Goal: Task Accomplishment & Management: Manage account settings

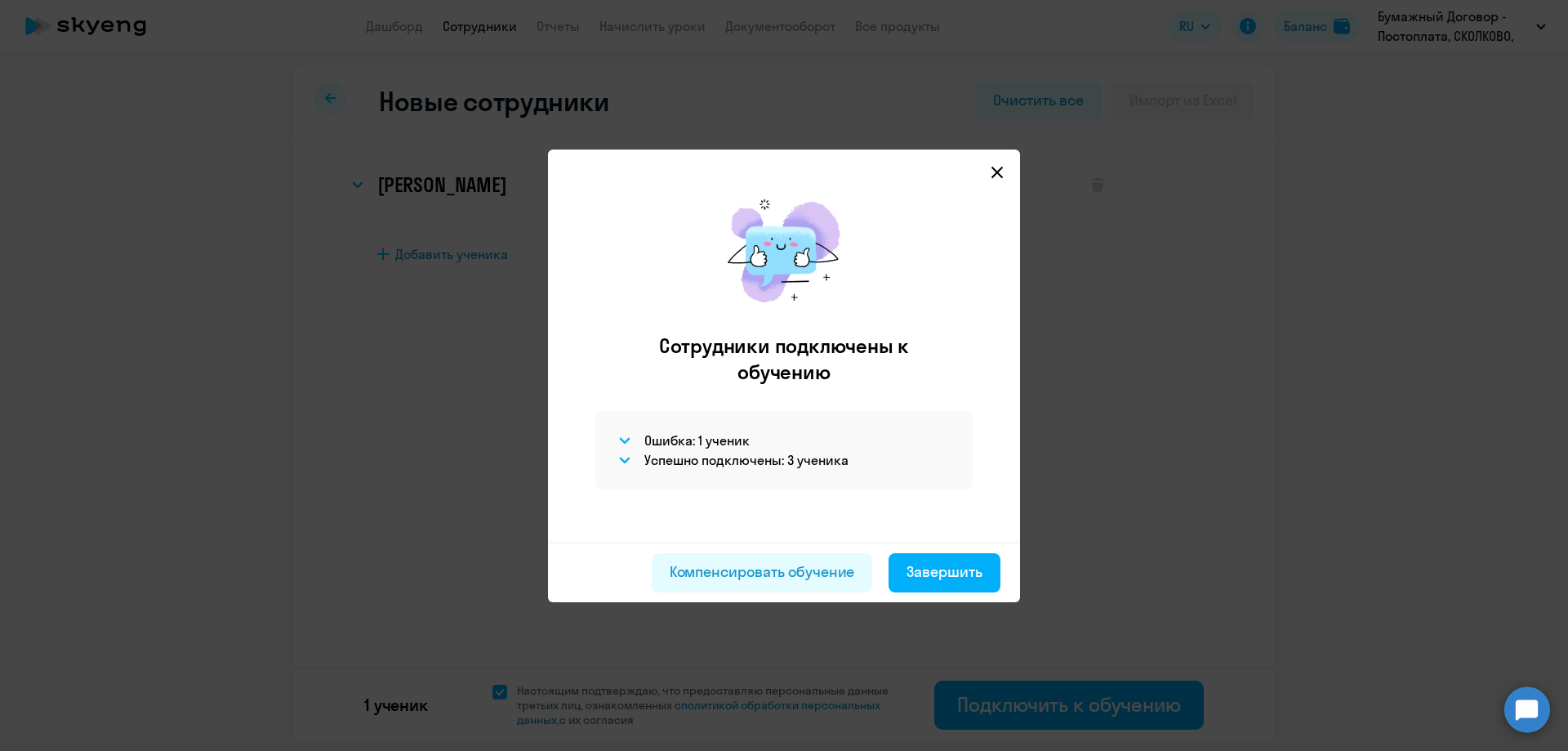
select select "english_adult_not_native_speaker_premium"
select select "3"
click at [805, 570] on div "Компенсировать обучение" at bounding box center [762, 572] width 185 height 21
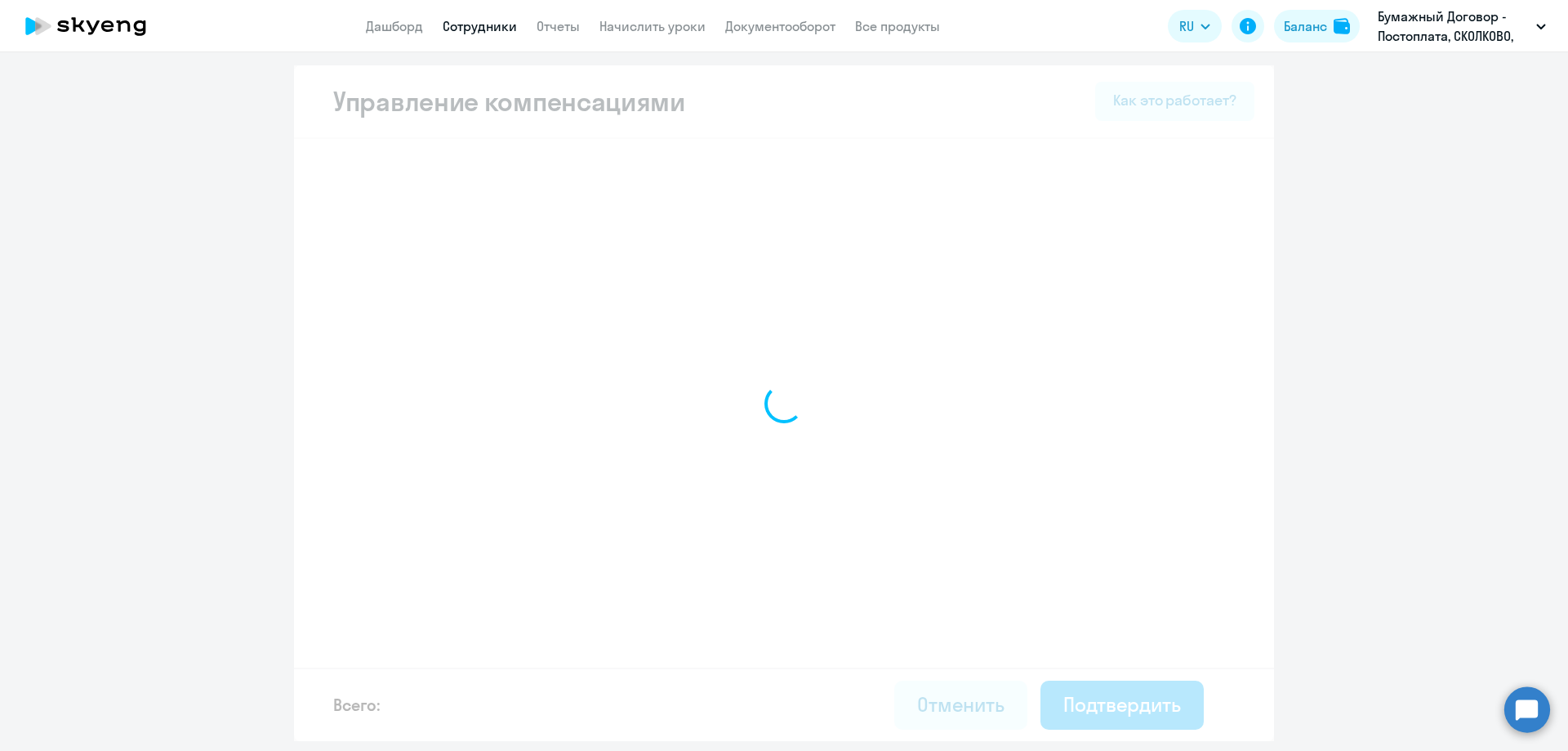
select select "MONTHLY"
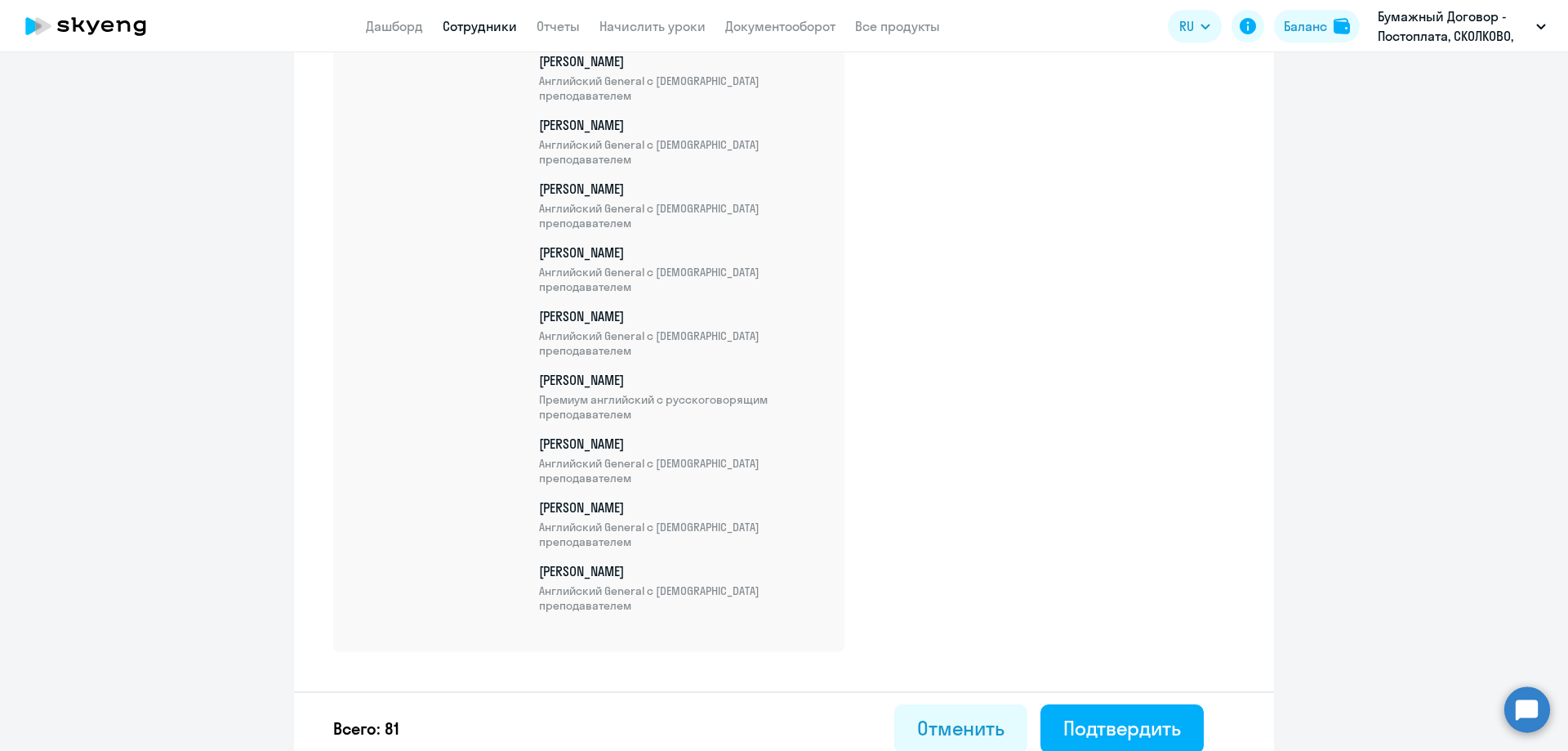
scroll to position [5139, 0]
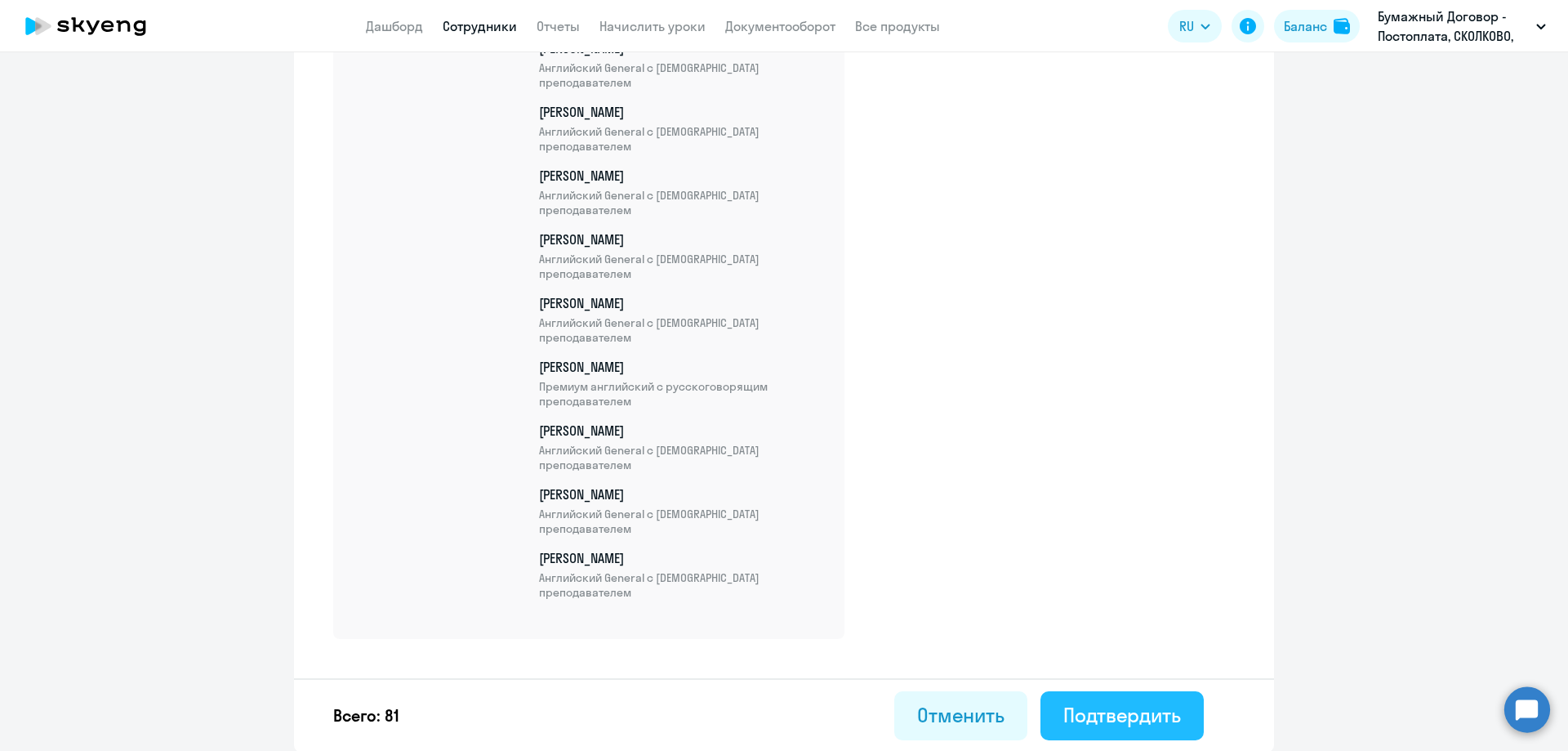
click at [1162, 706] on div "Подтвердить" at bounding box center [1122, 715] width 117 height 26
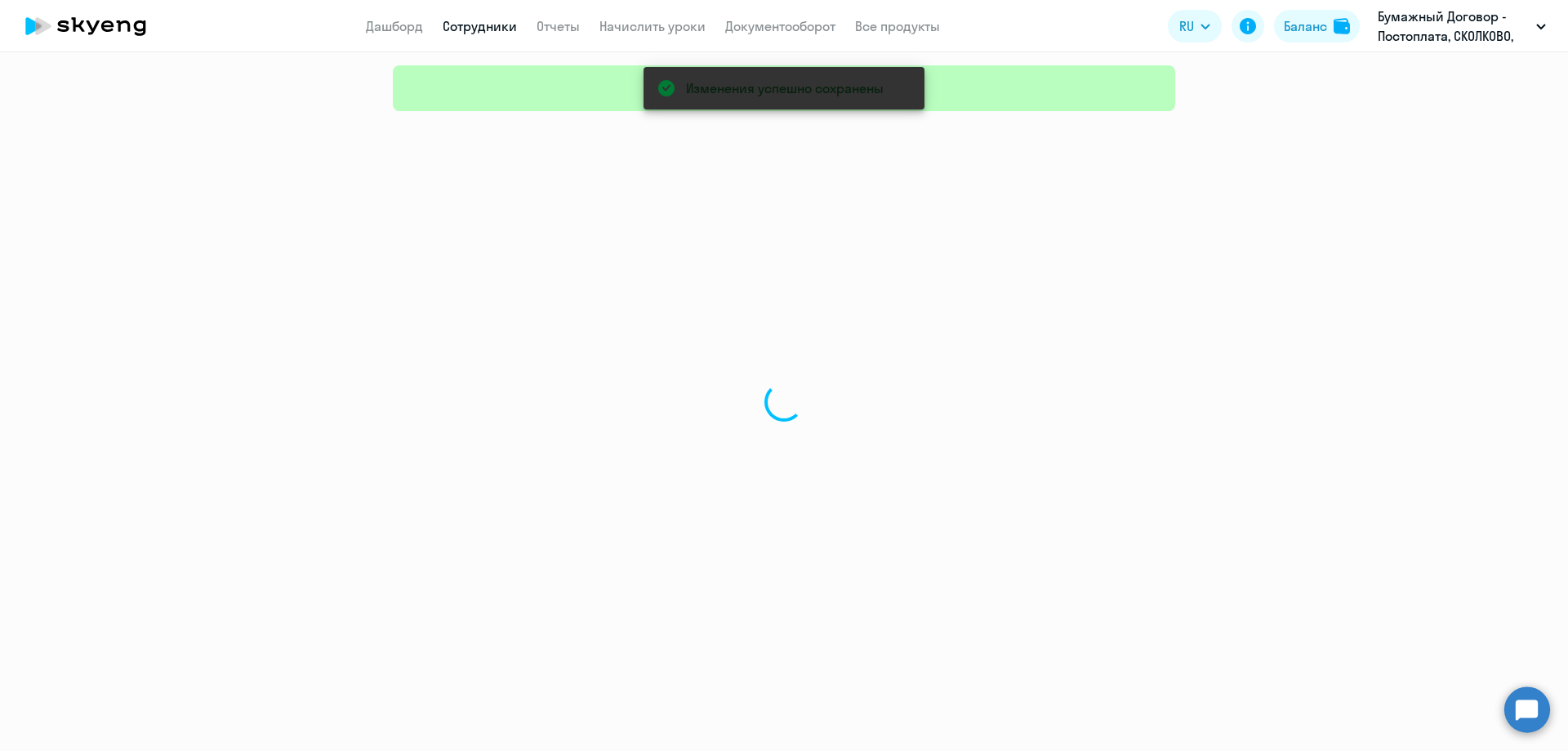
select select "30"
